Goal: Communication & Community: Answer question/provide support

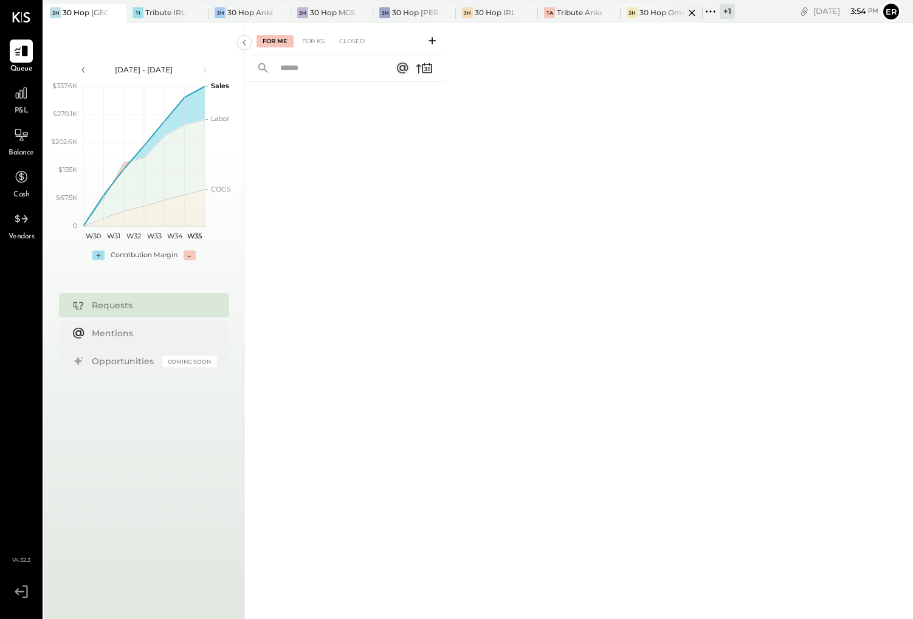
click at [658, 15] on div "30 Hop Omaha" at bounding box center [663, 12] width 46 height 10
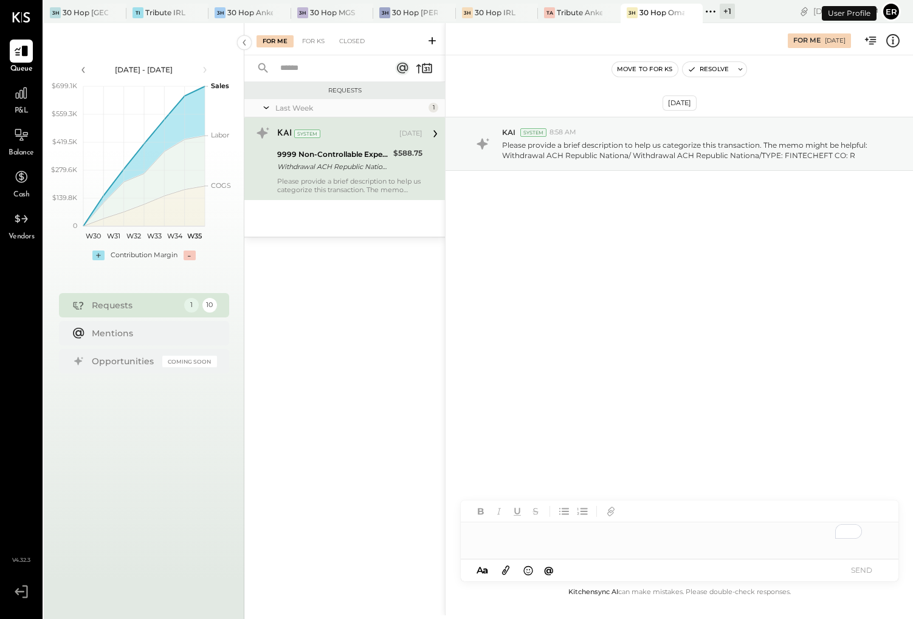
click at [353, 175] on div "KAI System [DATE] 9999 Non-Controllable Expenses:Other Income and Expenses:To B…" at bounding box center [349, 158] width 145 height 71
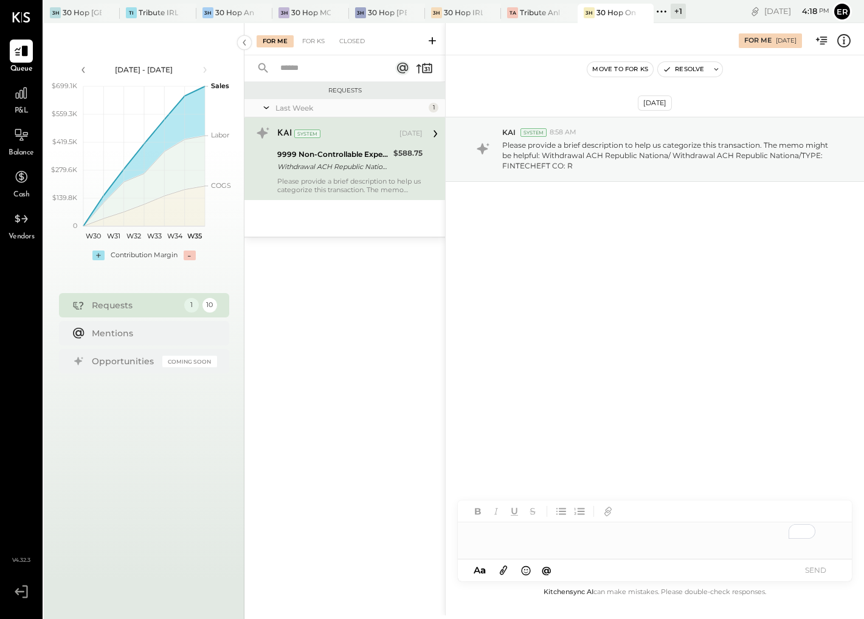
click at [568, 537] on div "To enrich screen reader interactions, please activate Accessibility in Grammarl…" at bounding box center [655, 534] width 394 height 24
click at [504, 568] on icon at bounding box center [503, 570] width 13 height 14
click at [815, 574] on button "SEND" at bounding box center [815, 570] width 49 height 16
